Goal: Information Seeking & Learning: Check status

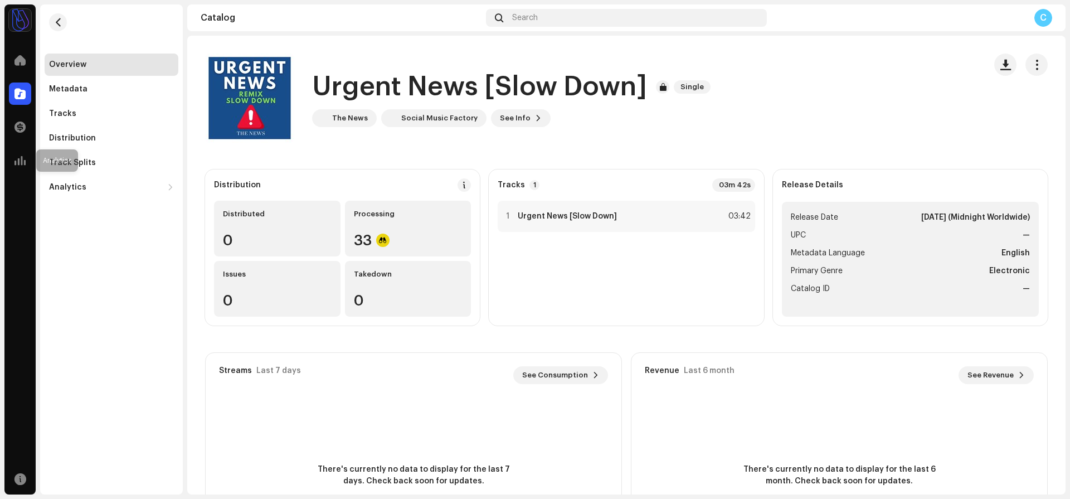
click at [6, 159] on div "Analytics" at bounding box center [19, 160] width 31 height 31
click at [9, 159] on div at bounding box center [20, 160] width 22 height 22
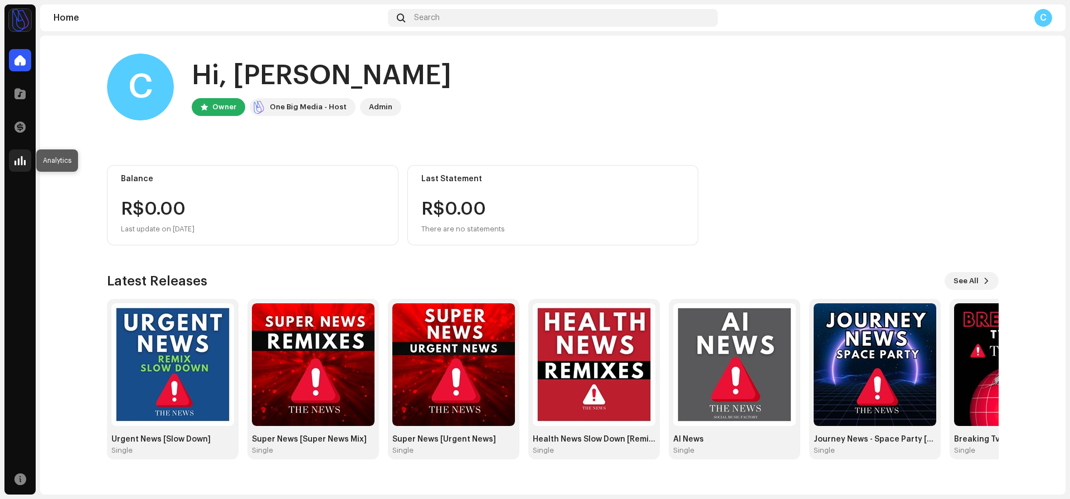
click at [24, 160] on span at bounding box center [19, 160] width 11 height 9
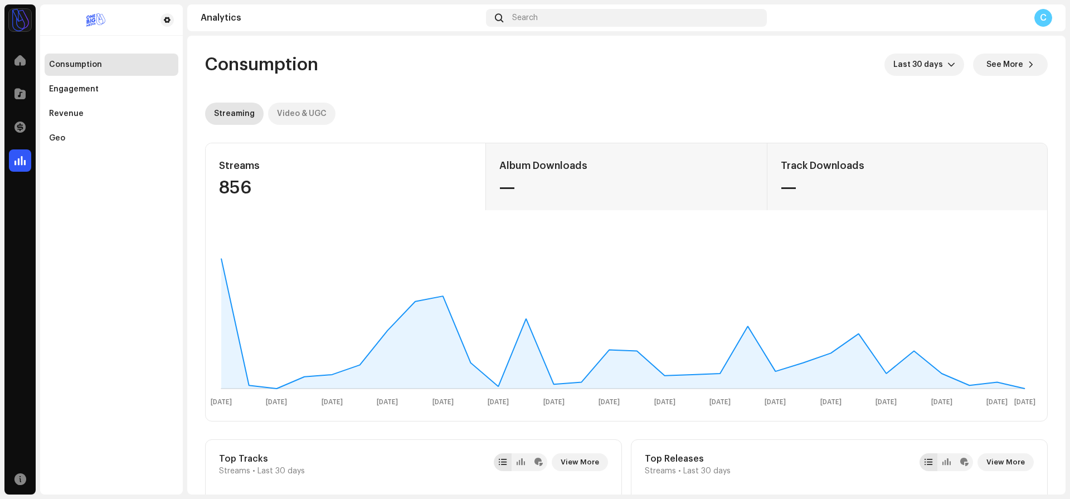
click at [293, 113] on div "Video & UGC" at bounding box center [302, 114] width 50 height 22
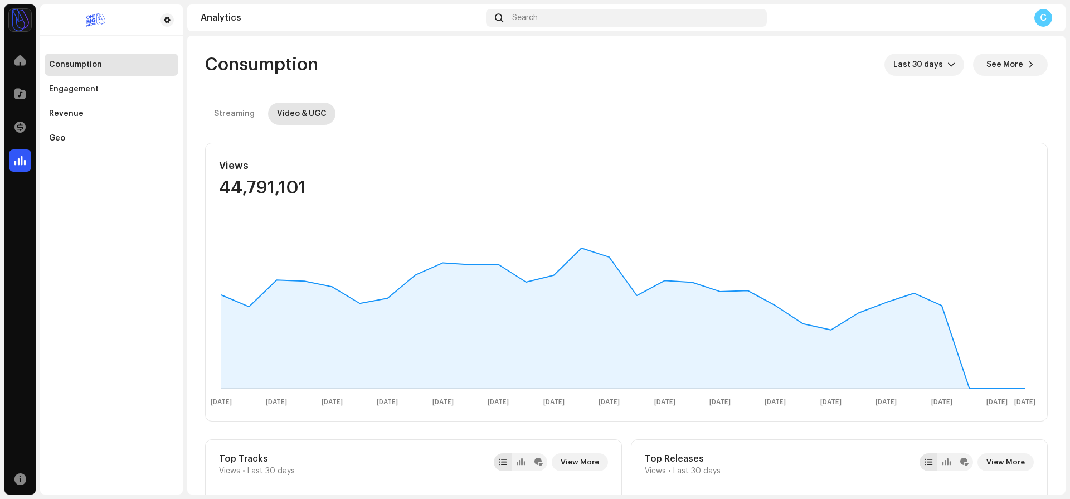
click at [41, 110] on div "Consumption Engagement Revenue Geo" at bounding box center [111, 94] width 143 height 109
click at [53, 111] on div "Revenue" at bounding box center [66, 113] width 35 height 9
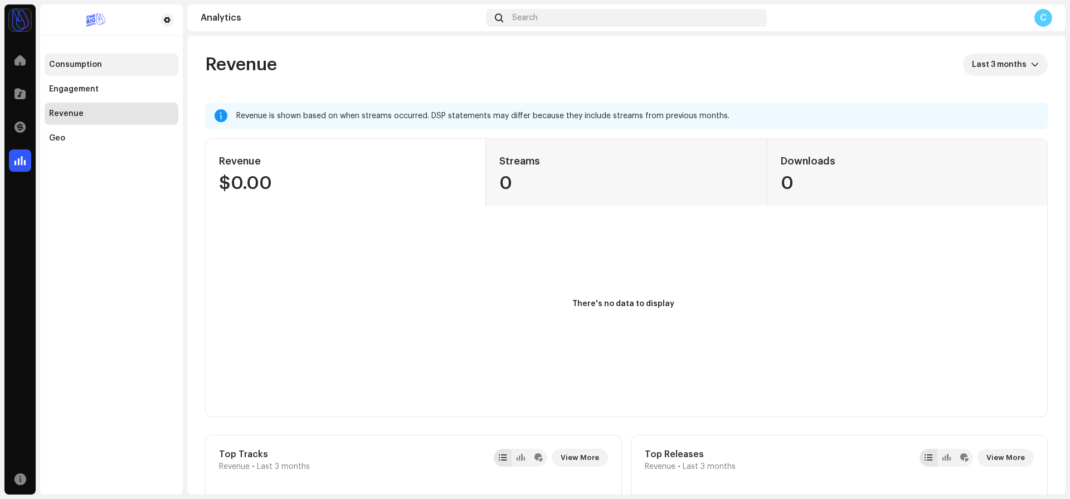
click at [102, 64] on div "Consumption" at bounding box center [111, 64] width 125 height 9
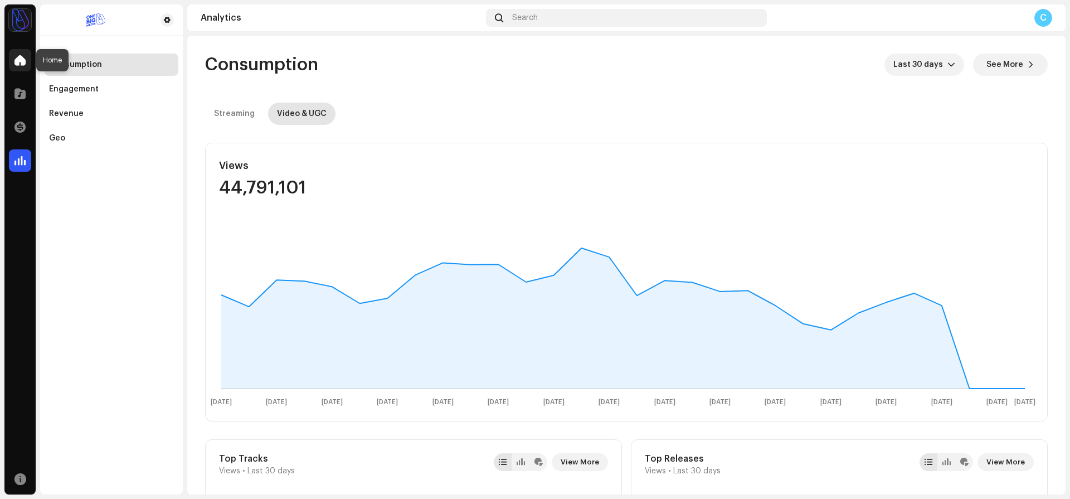
click at [26, 59] on div at bounding box center [20, 60] width 22 height 22
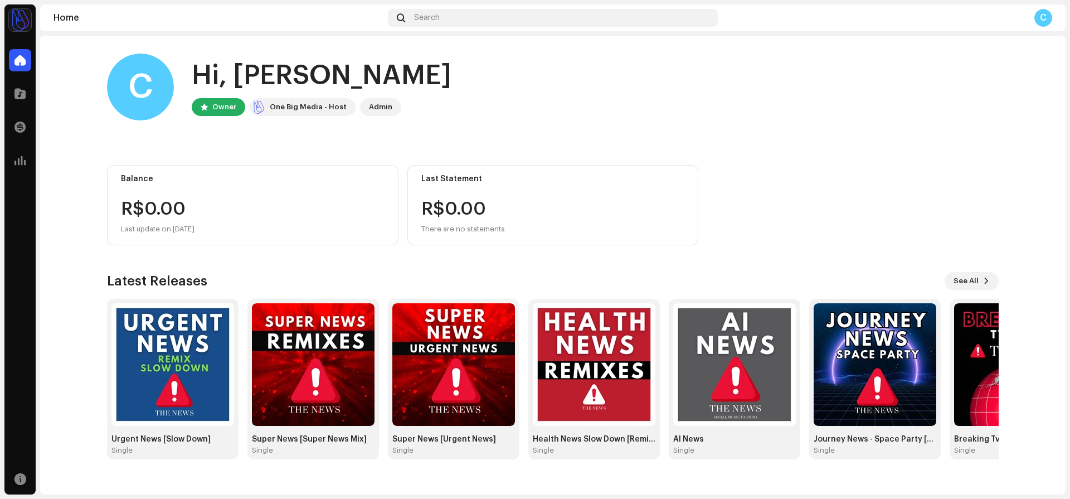
click at [717, 99] on div "C Hi, Celso Owner One Big Media - Host Admin" at bounding box center [553, 86] width 892 height 67
click at [22, 97] on span at bounding box center [19, 93] width 11 height 9
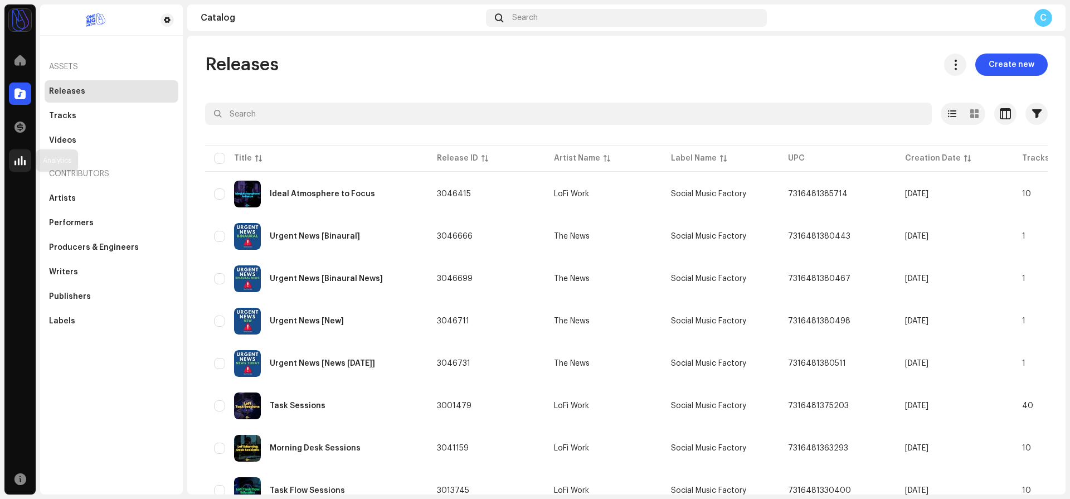
click at [25, 159] on span at bounding box center [19, 160] width 11 height 9
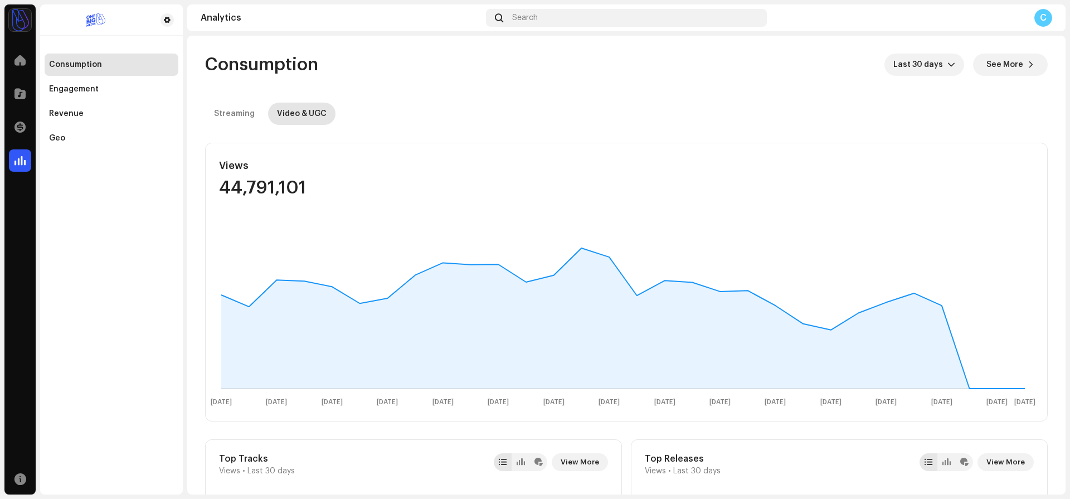
click at [26, 23] on img at bounding box center [20, 20] width 22 height 22
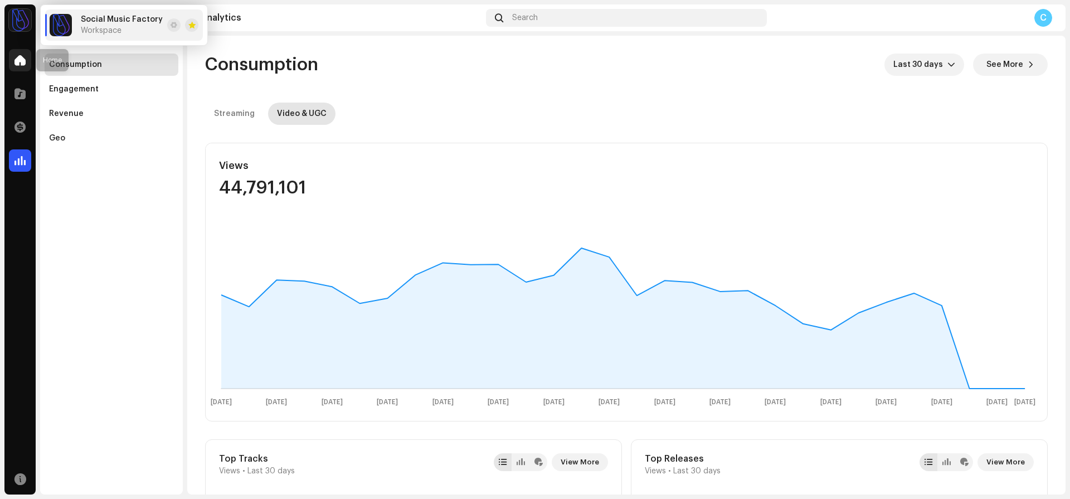
click at [22, 57] on span at bounding box center [19, 60] width 11 height 9
